Goal: Task Accomplishment & Management: Use online tool/utility

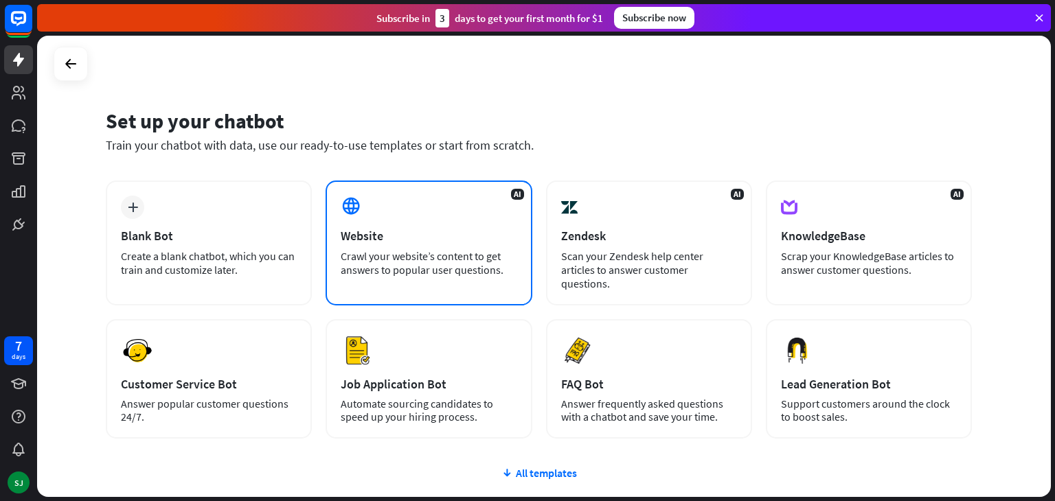
click at [412, 233] on div "Website" at bounding box center [429, 236] width 176 height 16
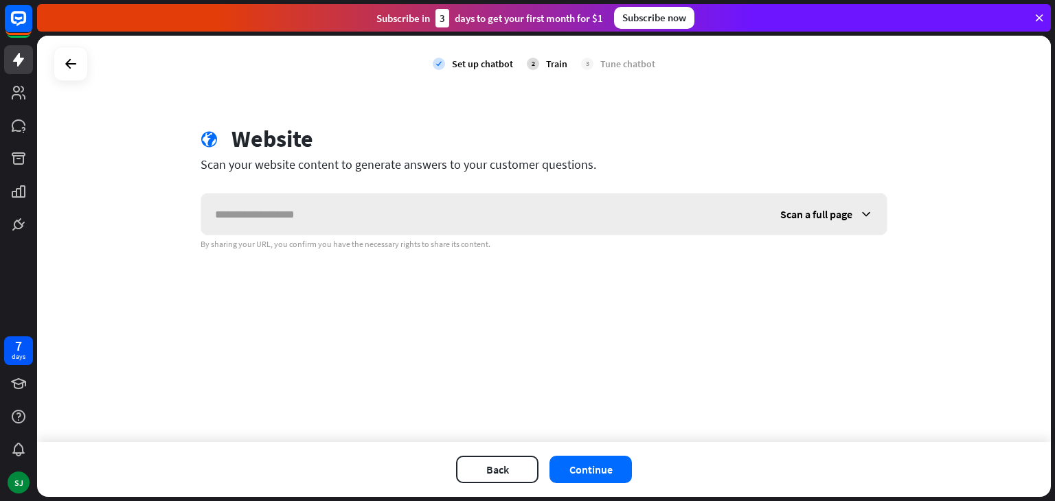
click at [391, 220] on input "text" at bounding box center [483, 214] width 565 height 41
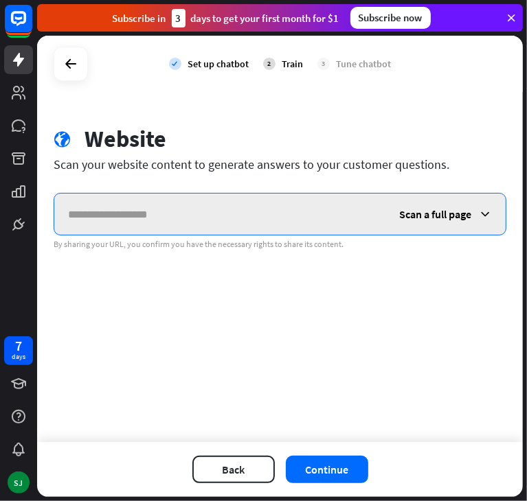
click at [253, 218] on input "text" at bounding box center [219, 214] width 331 height 41
paste input "**********"
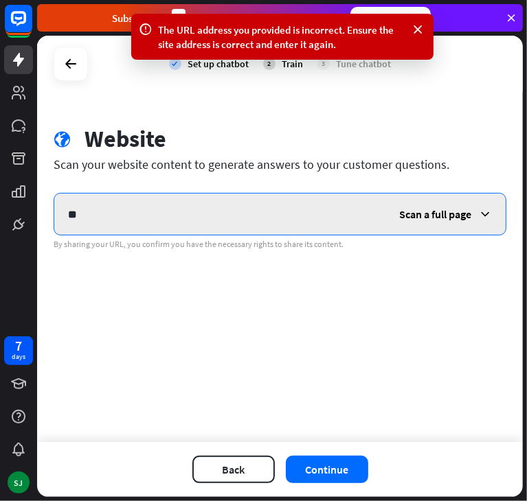
type input "*"
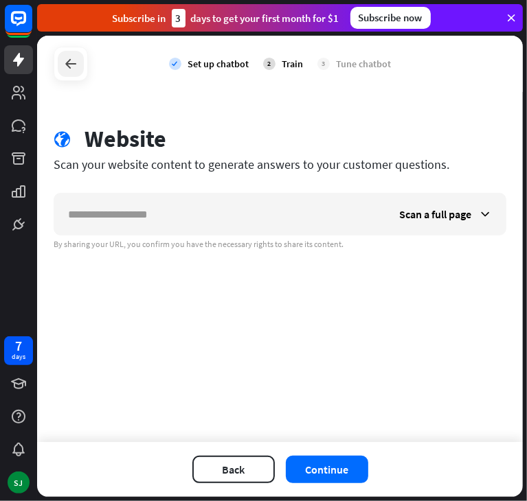
click at [71, 56] on icon at bounding box center [70, 64] width 16 height 16
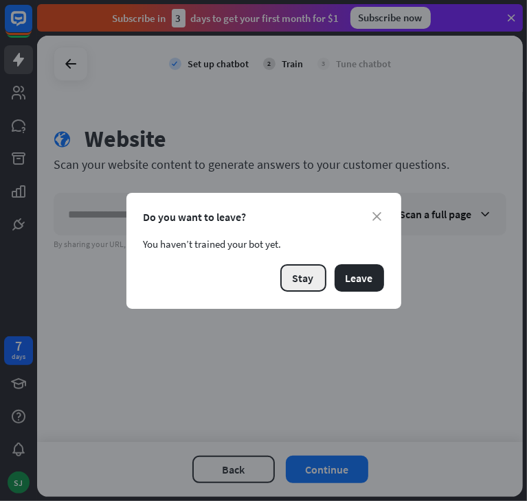
click at [304, 279] on button "Stay" at bounding box center [303, 277] width 46 height 27
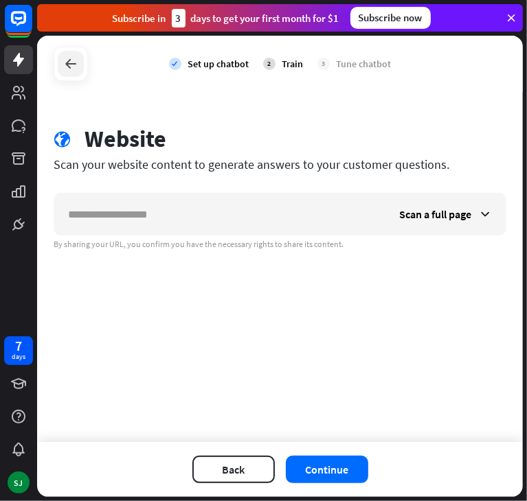
click at [63, 52] on div at bounding box center [71, 64] width 26 height 26
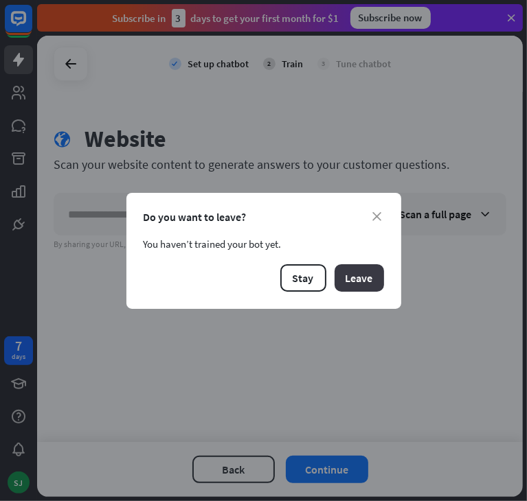
click at [366, 274] on button "Leave" at bounding box center [358, 277] width 49 height 27
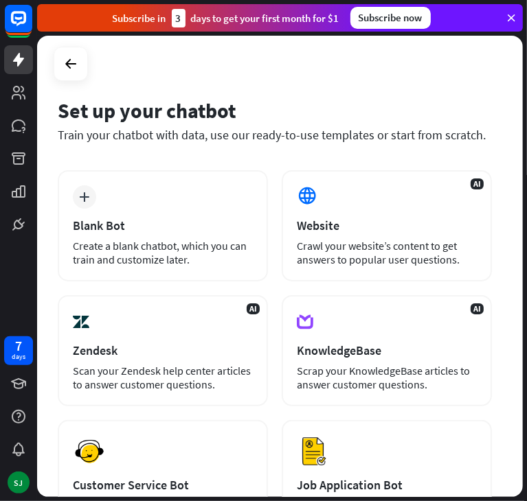
click at [122, 232] on div "Blank Bot" at bounding box center [163, 226] width 180 height 16
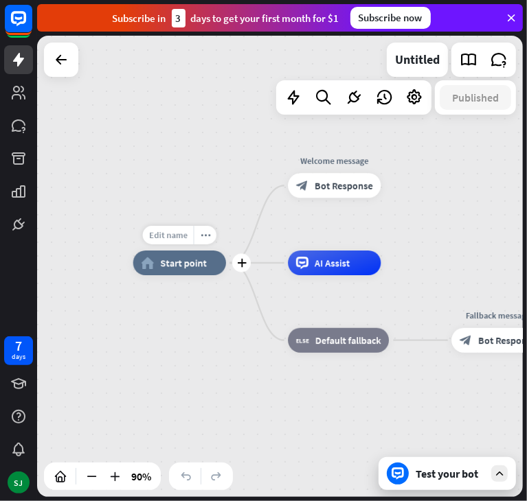
click at [172, 231] on span "Edit name" at bounding box center [168, 234] width 38 height 11
type input "**********"
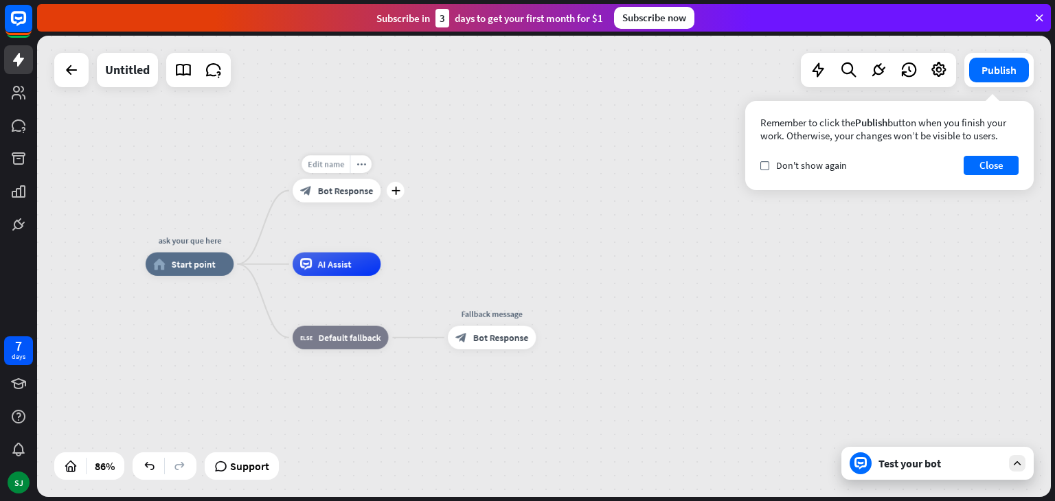
click at [330, 171] on div "Edit name" at bounding box center [325, 164] width 48 height 18
type input "*"
click at [1004, 67] on button "Publish" at bounding box center [999, 70] width 60 height 25
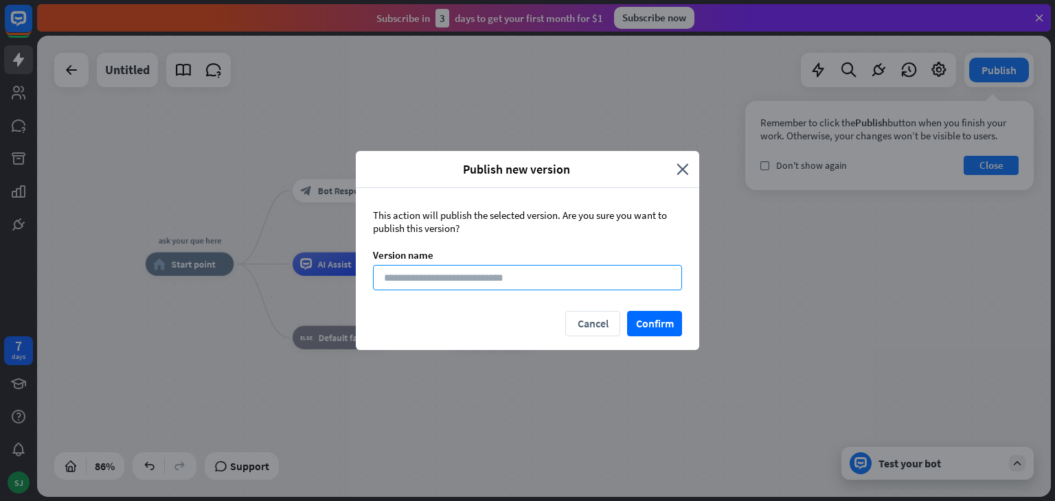
click at [544, 271] on input at bounding box center [527, 277] width 309 height 25
click at [683, 164] on icon "close" at bounding box center [682, 169] width 12 height 16
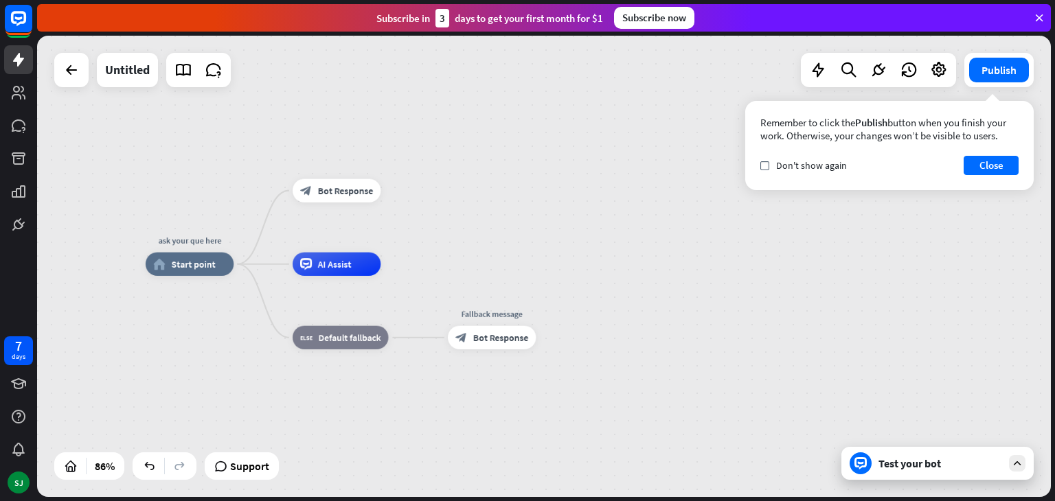
click at [894, 465] on div "Test your bot" at bounding box center [940, 464] width 124 height 14
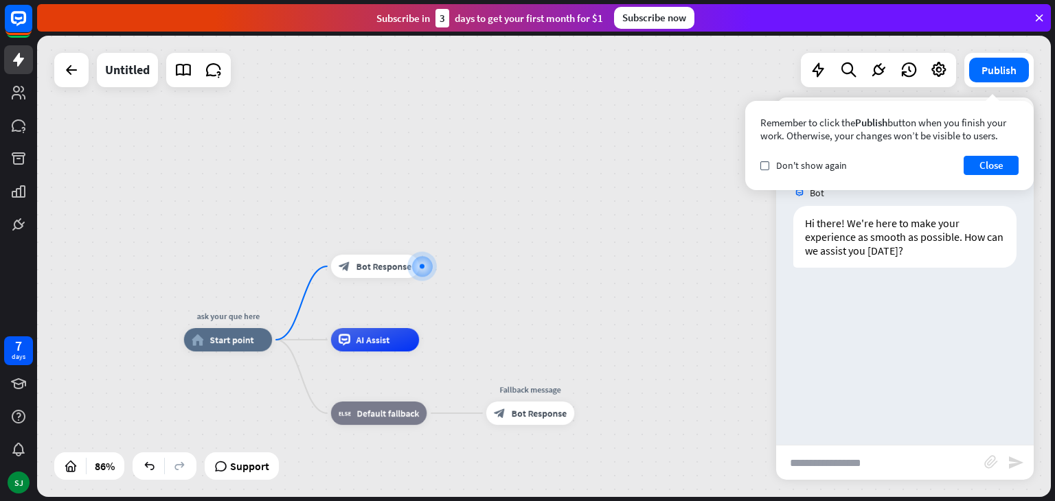
click at [840, 354] on div "Bot Hi there! We're here to make your experience as smooth as possible. How can…" at bounding box center [904, 305] width 257 height 279
click at [987, 165] on button "Close" at bounding box center [990, 165] width 55 height 19
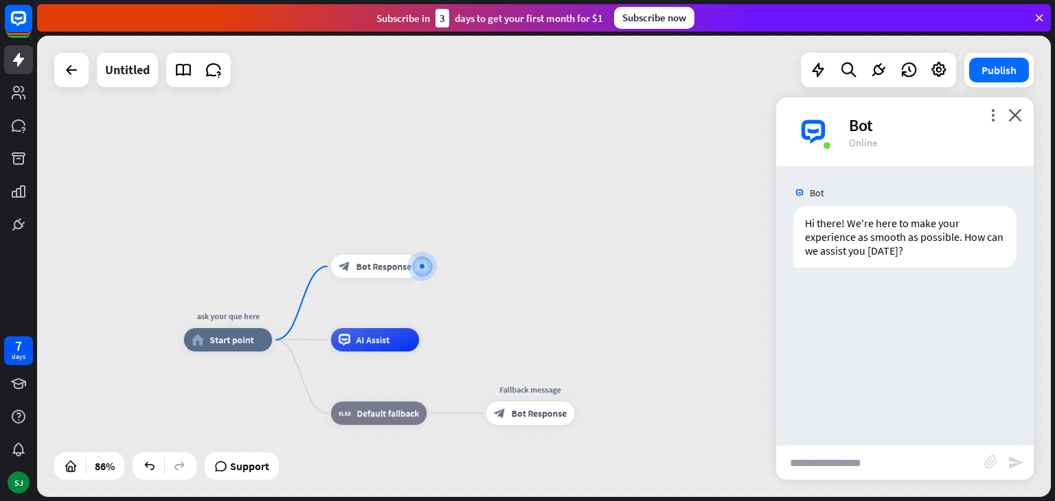
click at [875, 458] on input "text" at bounding box center [880, 463] width 208 height 34
type input "**********"
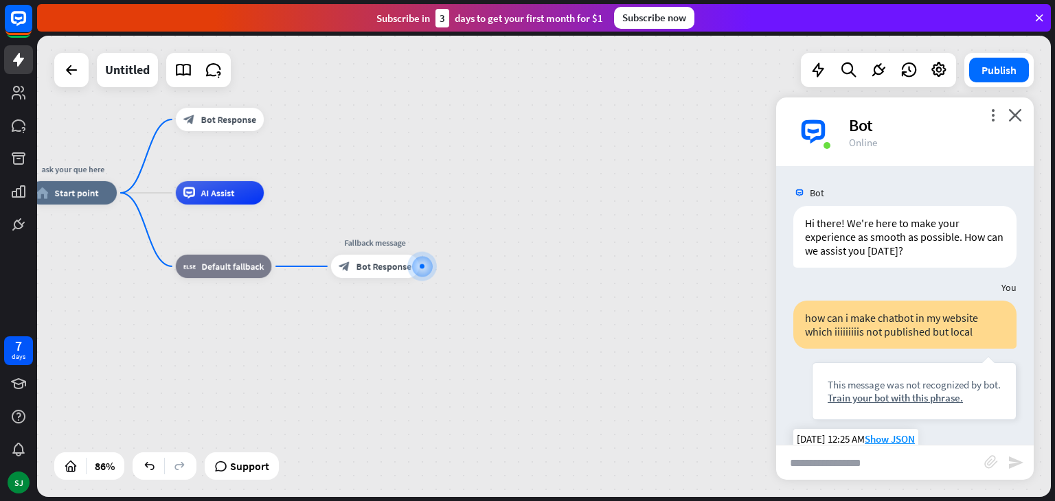
scroll to position [91, 0]
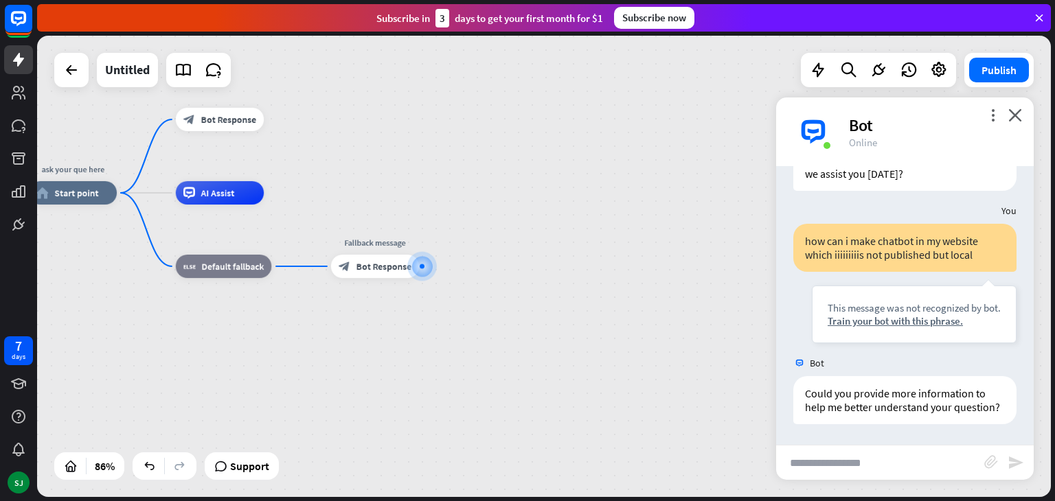
click at [861, 468] on input "text" at bounding box center [880, 463] width 208 height 34
type input "**"
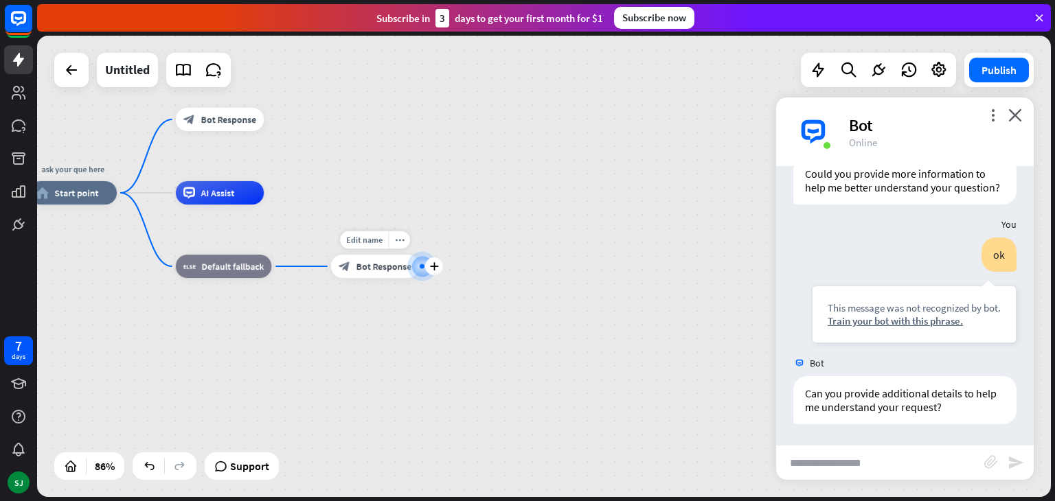
scroll to position [310, 0]
click at [875, 463] on input "text" at bounding box center [880, 463] width 208 height 34
type input "*********"
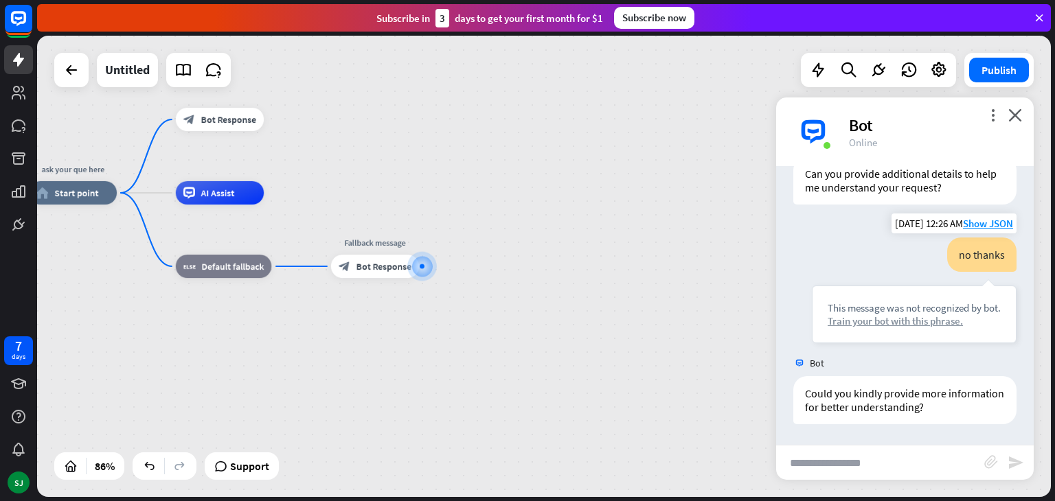
click at [894, 320] on div "Train your bot with this phrase." at bounding box center [913, 320] width 173 height 13
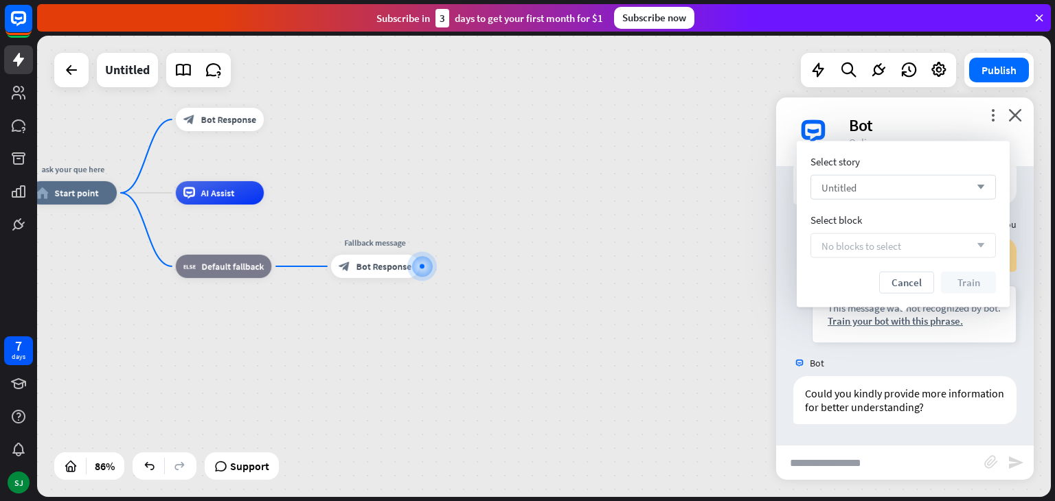
click at [909, 185] on div "Untitled arrow_down" at bounding box center [902, 187] width 185 height 25
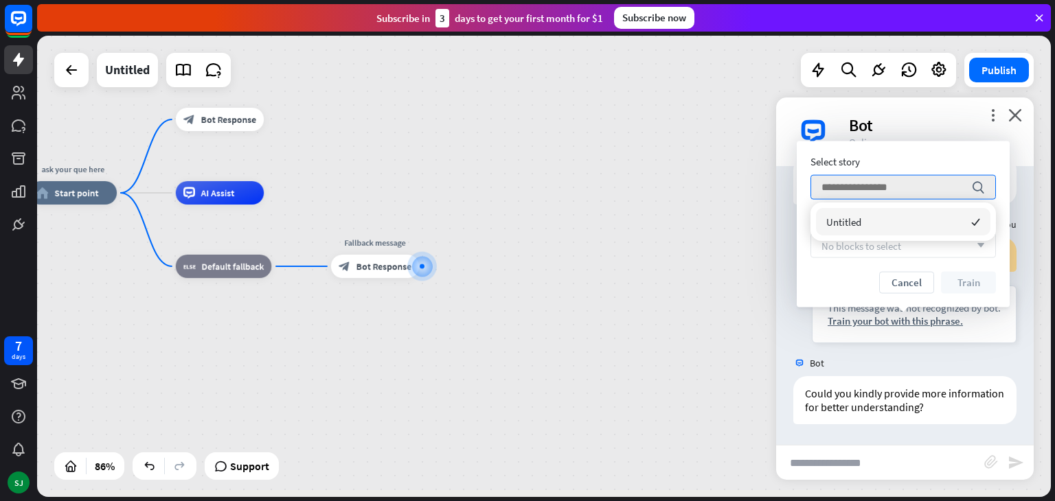
click at [887, 244] on span "No blocks to select" at bounding box center [861, 245] width 80 height 13
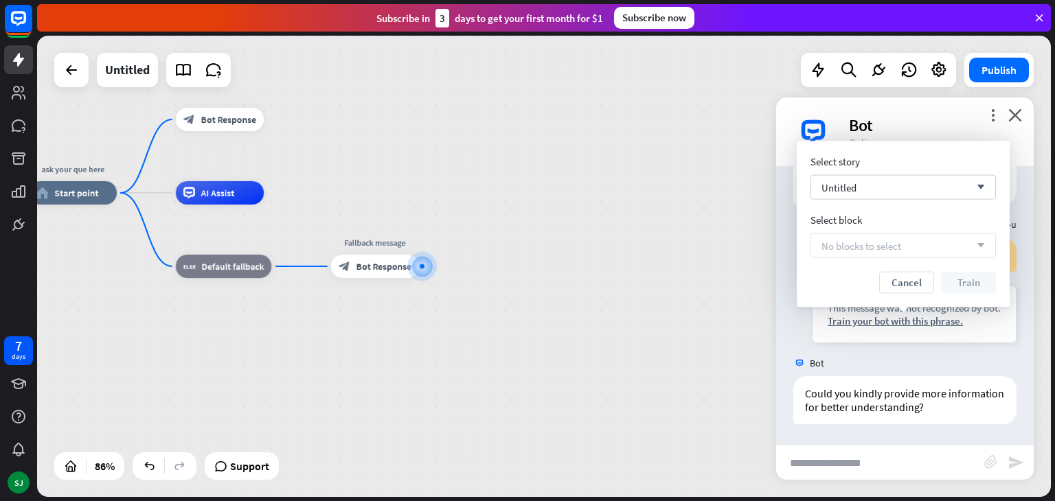
click at [887, 244] on span "No blocks to select" at bounding box center [861, 245] width 80 height 13
click at [908, 280] on button "Cancel" at bounding box center [906, 283] width 55 height 22
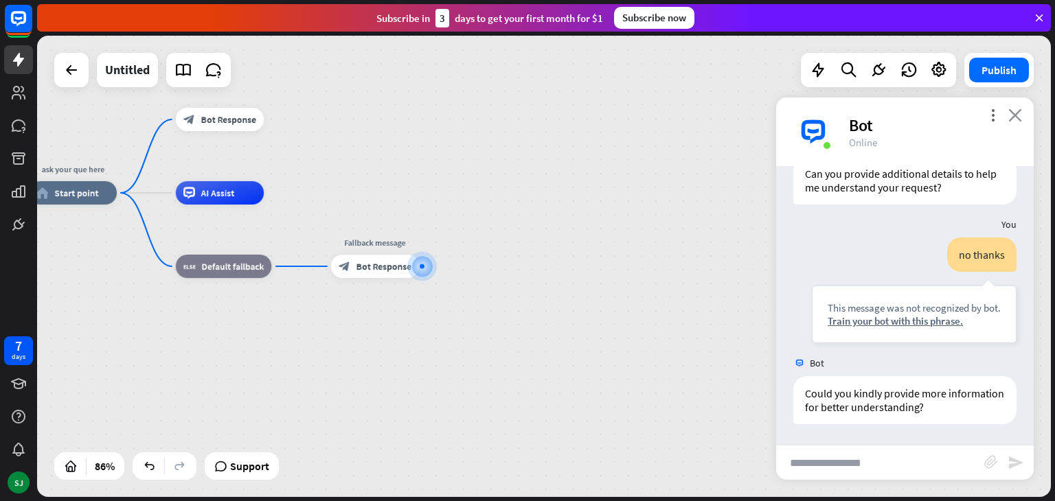
click at [1014, 119] on icon "close" at bounding box center [1015, 114] width 14 height 13
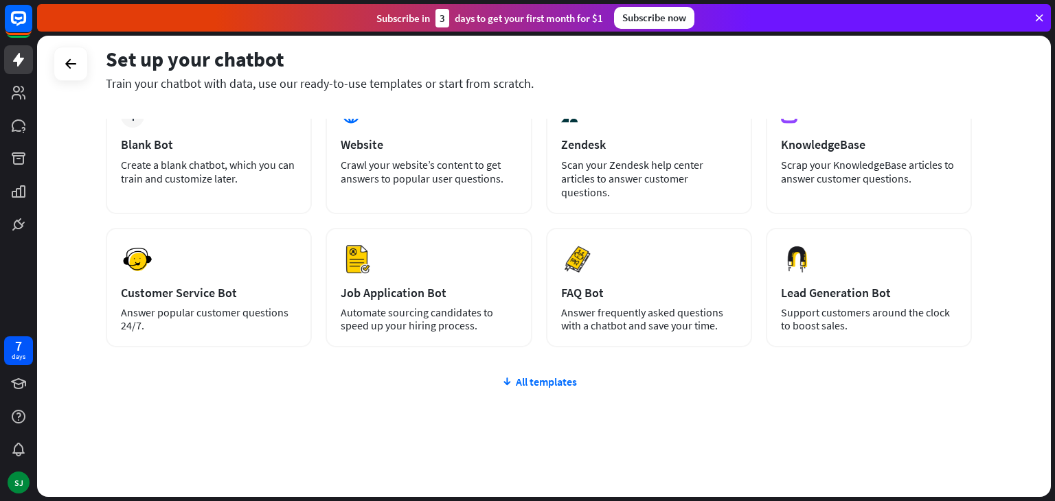
scroll to position [91, 0]
